Goal: Information Seeking & Learning: Learn about a topic

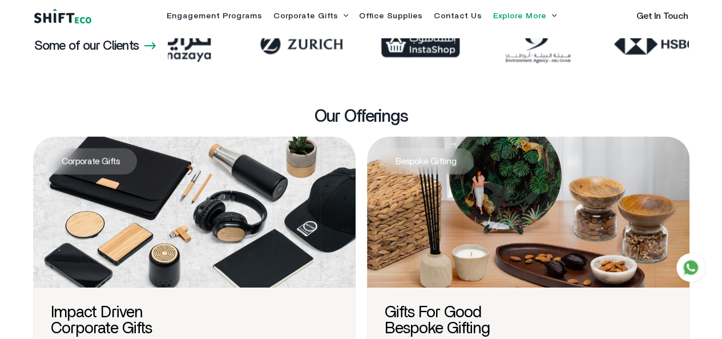
scroll to position [23, 0]
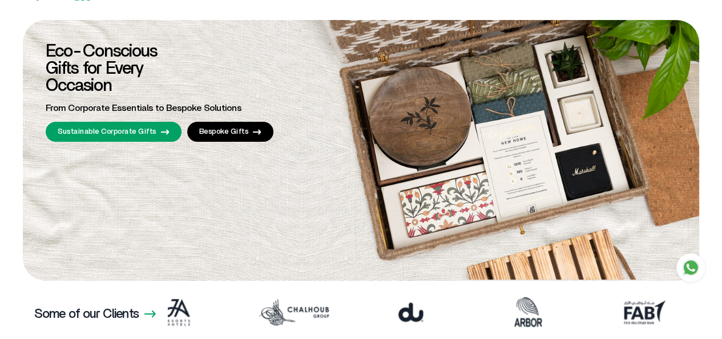
click at [0, 85] on section "Eco-Conscious Gifts for Every Occasion From Corporate Essentials to Bespoke Sol…" at bounding box center [361, 150] width 722 height 260
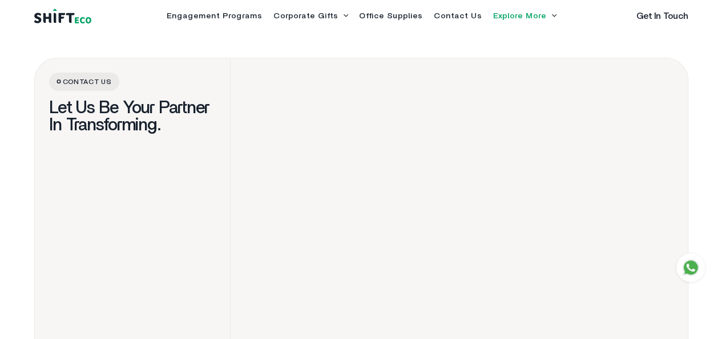
scroll to position [1888, 0]
click at [132, 227] on div "Contact us Let Us Be Your Partner In Transforming." at bounding box center [133, 230] width 196 height 343
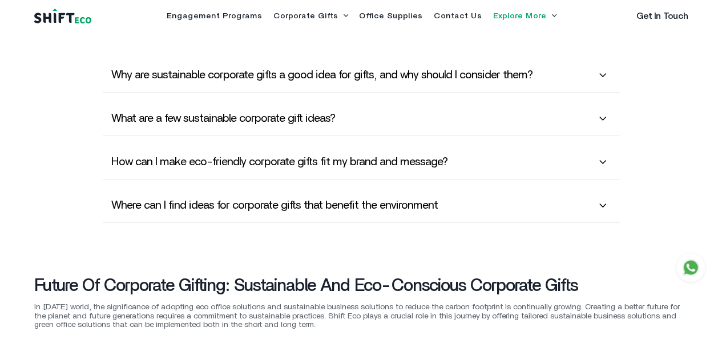
scroll to position [3084, 0]
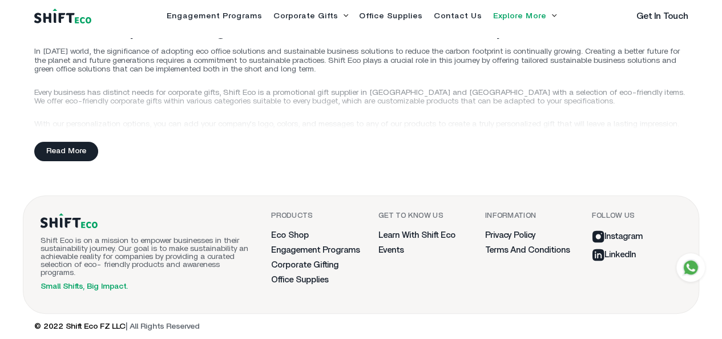
click at [274, 20] on li "Corporate Gifts Sustainable Corporate Gifts Bespoke Gifts" at bounding box center [311, 16] width 74 height 8
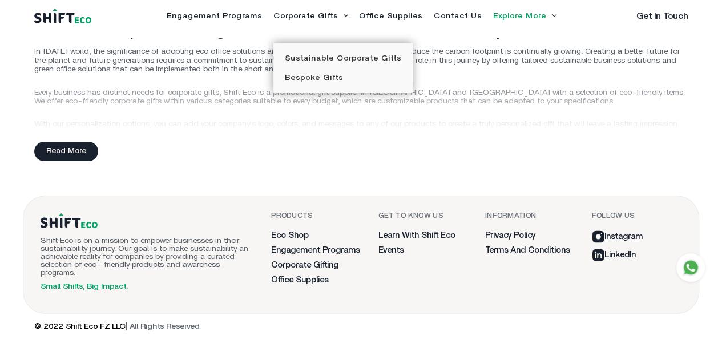
click at [512, 20] on li "Explore More Eco Shop Learn with Shift Eco" at bounding box center [524, 16] width 63 height 8
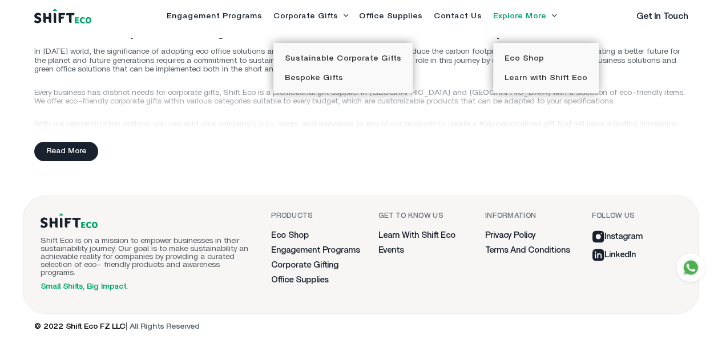
click at [434, 124] on div "Future of Corporate Gifting: Sustainable and Eco-Conscious Corporate Gifts In […" at bounding box center [361, 86] width 668 height 162
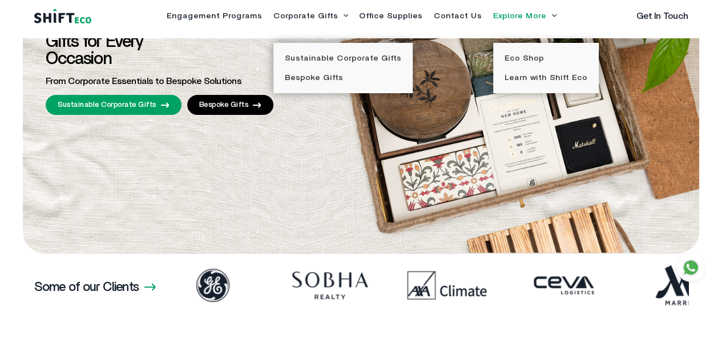
scroll to position [0, 0]
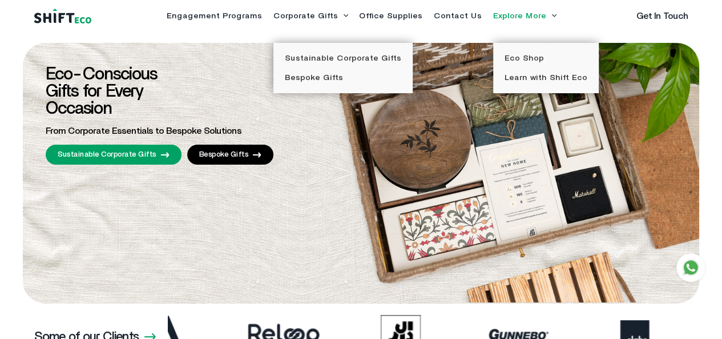
click at [0, 128] on section "Eco-Conscious Gifts for Every Occasion From Corporate Essentials to Bespoke Sol…" at bounding box center [361, 173] width 722 height 260
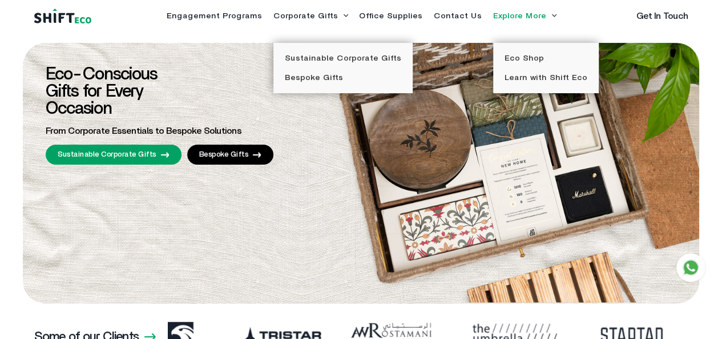
click at [719, 107] on section "Eco-Conscious Gifts for Every Occasion From Corporate Essentials to Bespoke Sol…" at bounding box center [361, 173] width 722 height 260
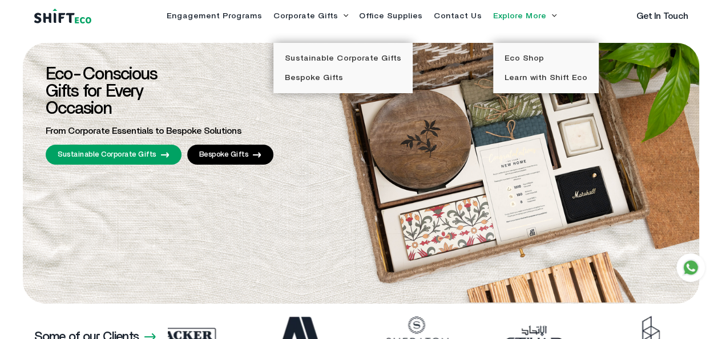
click at [512, 20] on li "Explore More Eco Shop Learn with Shift Eco" at bounding box center [524, 16] width 63 height 8
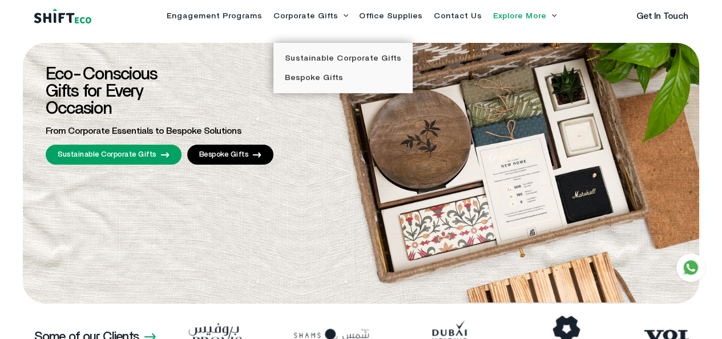
click at [343, 18] on icon at bounding box center [345, 15] width 5 height 3
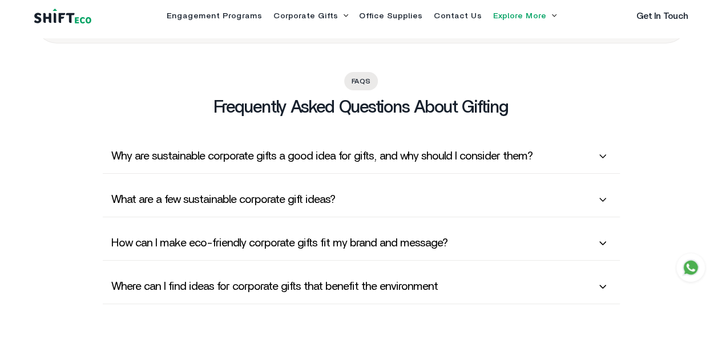
scroll to position [2681, 0]
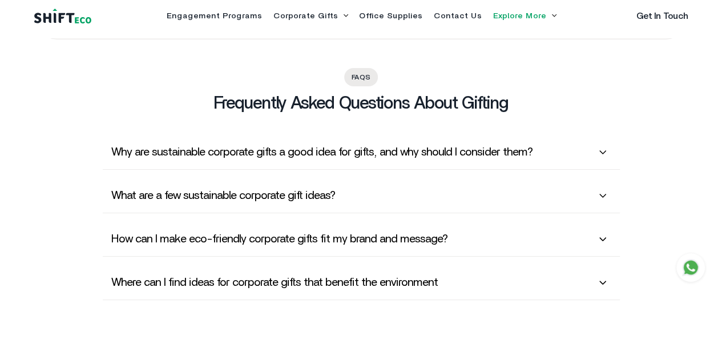
click at [255, 159] on span "Why are sustainable corporate gifts a good idea for gifts, and why should I con…" at bounding box center [321, 152] width 421 height 14
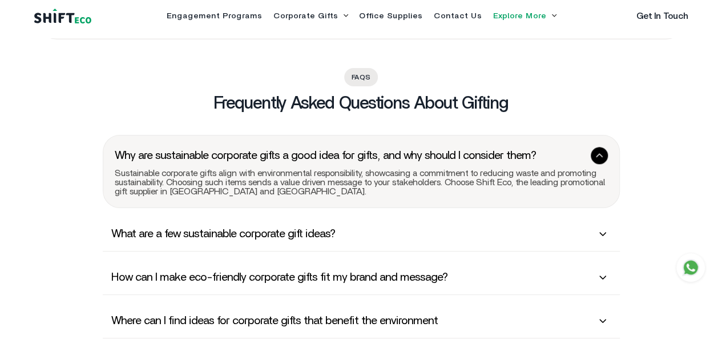
click at [255, 164] on h6 "Why are sustainable corporate gifts a good idea for gifts, and why should I con…" at bounding box center [361, 155] width 493 height 17
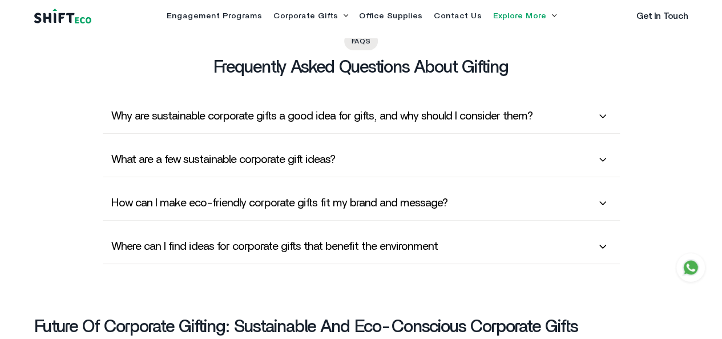
scroll to position [2718, 0]
click at [250, 122] on span "Why are sustainable corporate gifts a good idea for gifts, and why should I con…" at bounding box center [321, 115] width 421 height 14
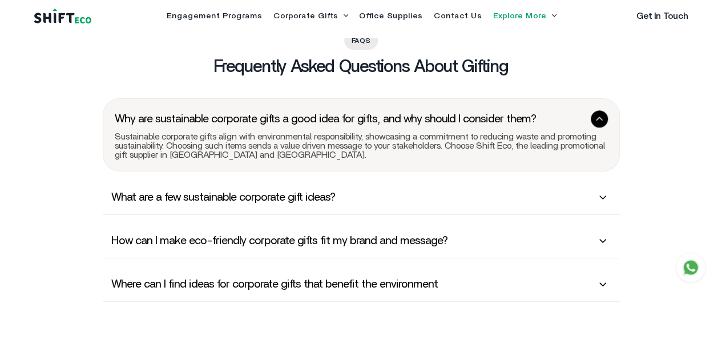
click at [250, 127] on h6 "Why are sustainable corporate gifts a good idea for gifts, and why should I con…" at bounding box center [361, 118] width 493 height 17
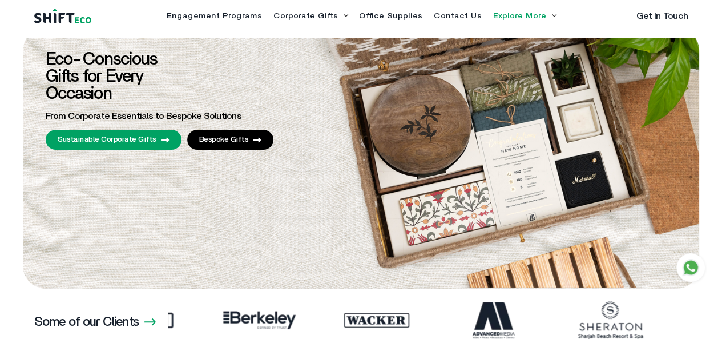
scroll to position [0, 0]
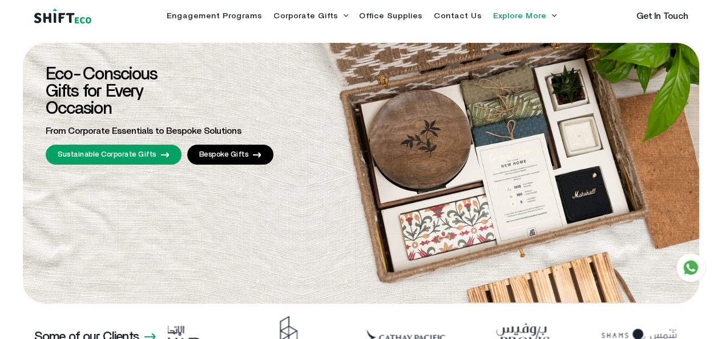
click at [274, 20] on li "Corporate Gifts Sustainable Corporate Gifts Bespoke Gifts" at bounding box center [311, 16] width 74 height 8
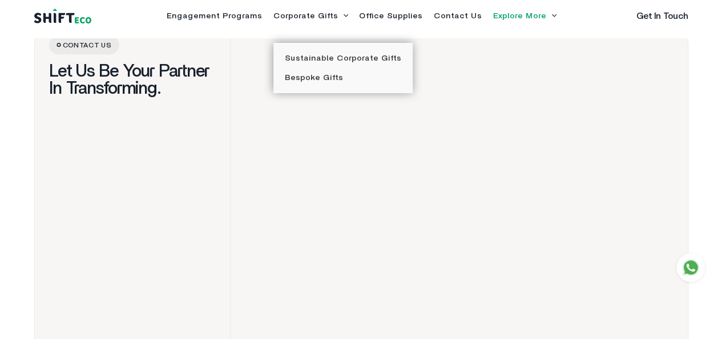
scroll to position [1926, 0]
